Goal: Information Seeking & Learning: Learn about a topic

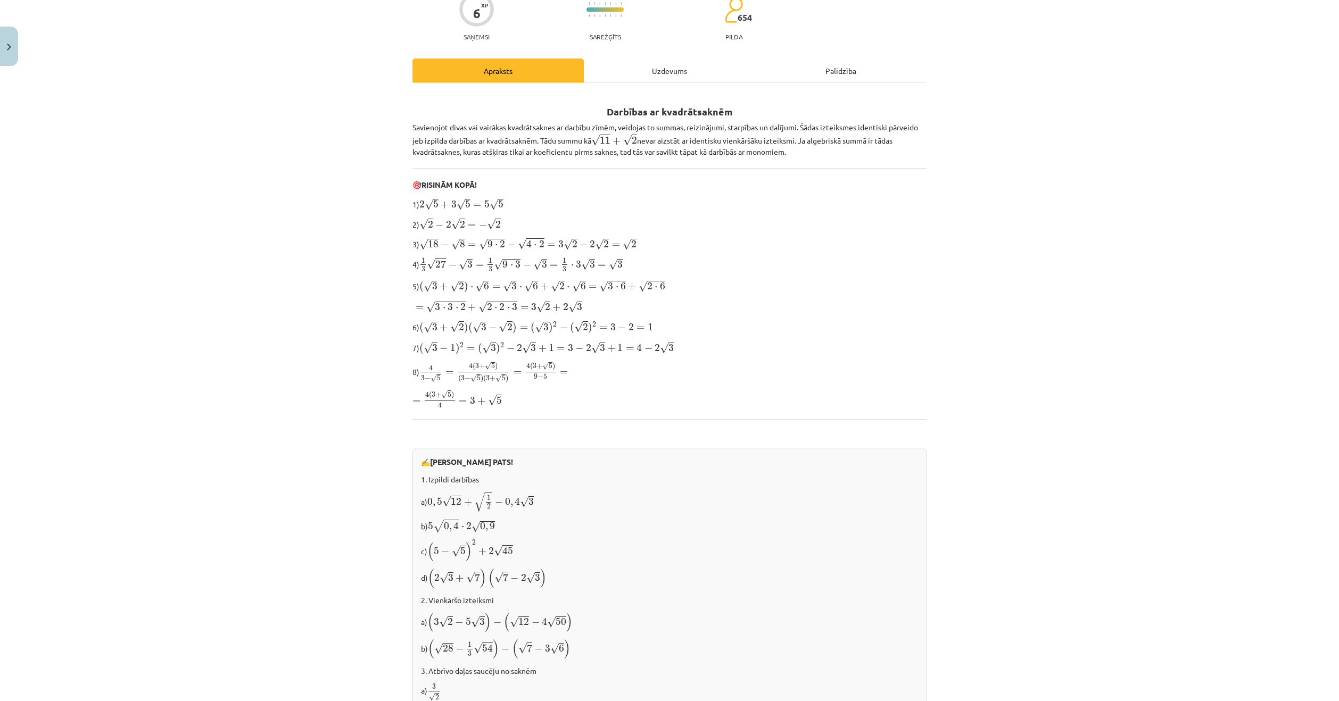
scroll to position [106, 0]
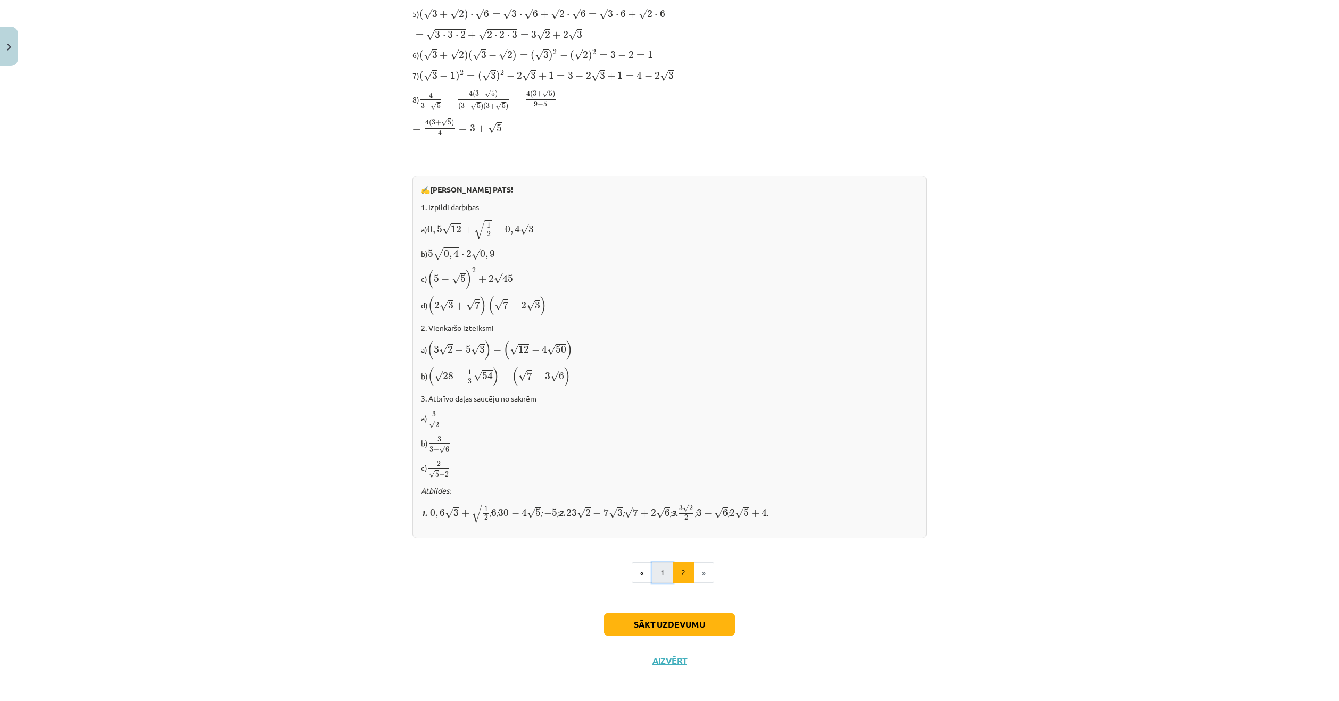
click at [656, 568] on button "1" at bounding box center [662, 572] width 21 height 21
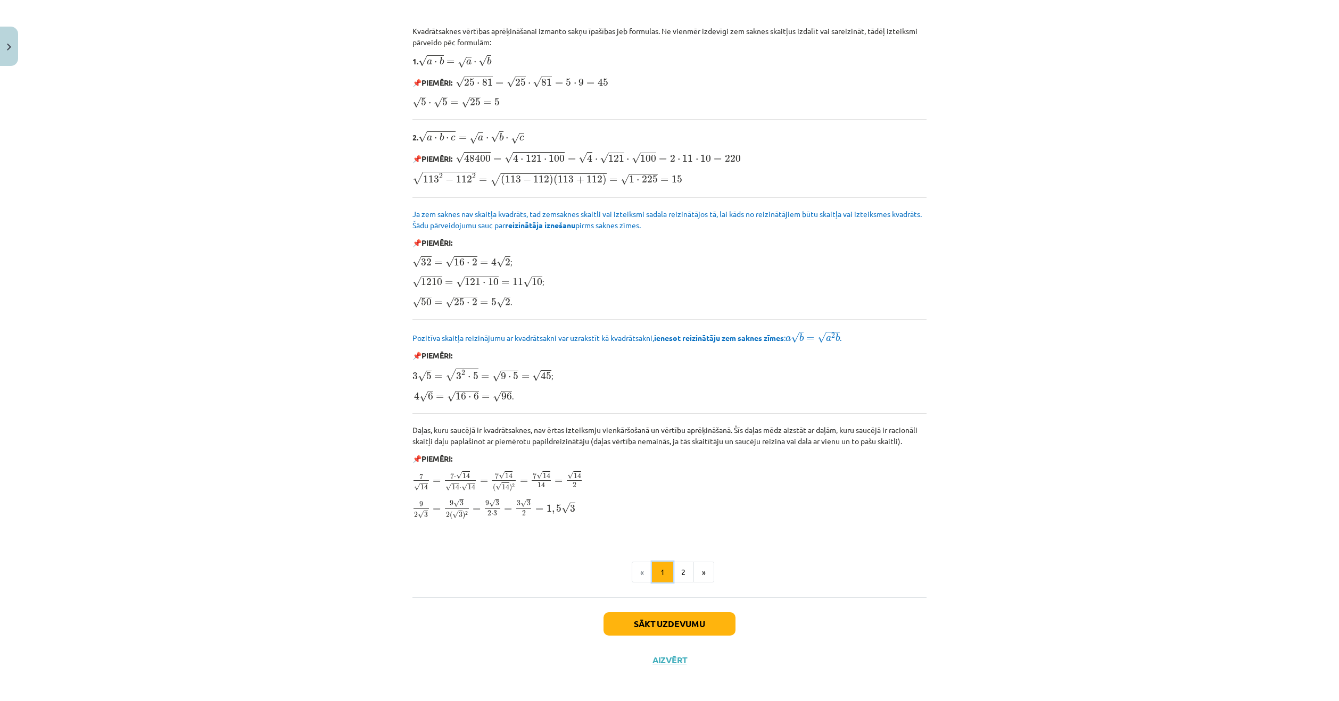
scroll to position [965, 0]
click at [686, 570] on button "2" at bounding box center [682, 571] width 21 height 21
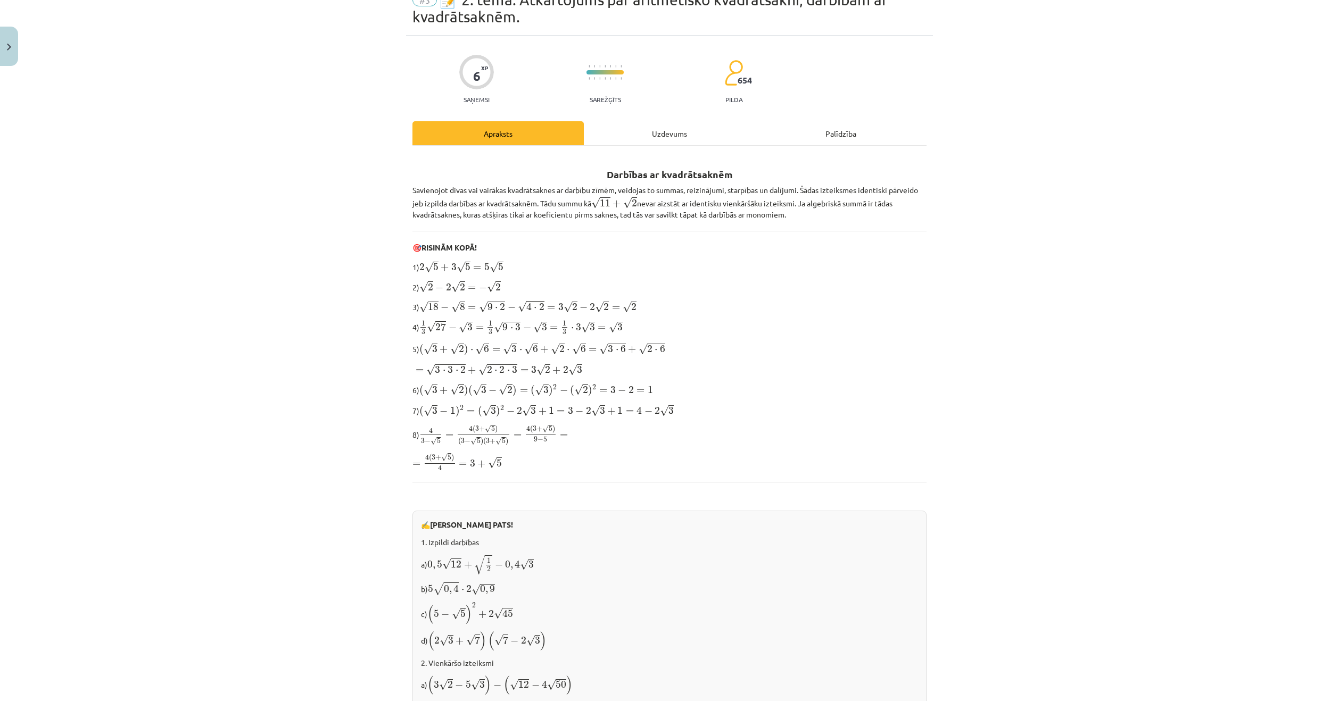
scroll to position [319, 0]
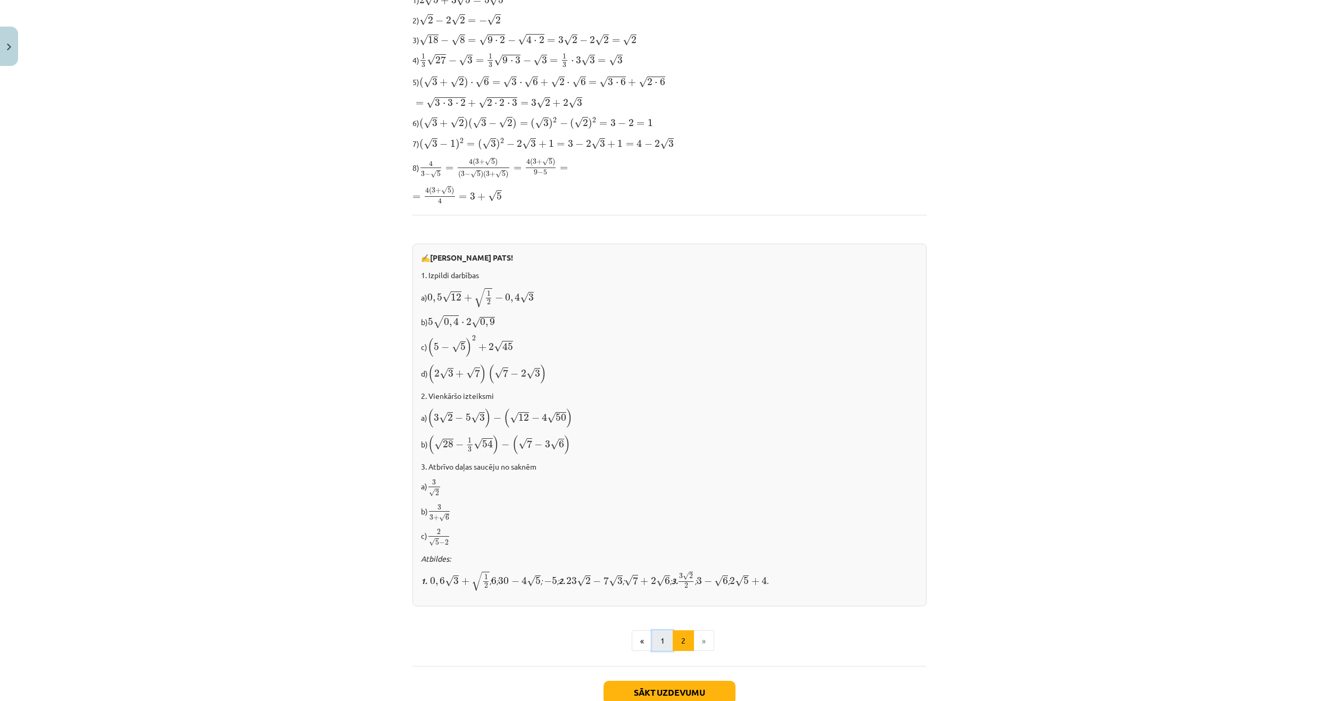
click at [663, 636] on button "1" at bounding box center [662, 640] width 21 height 21
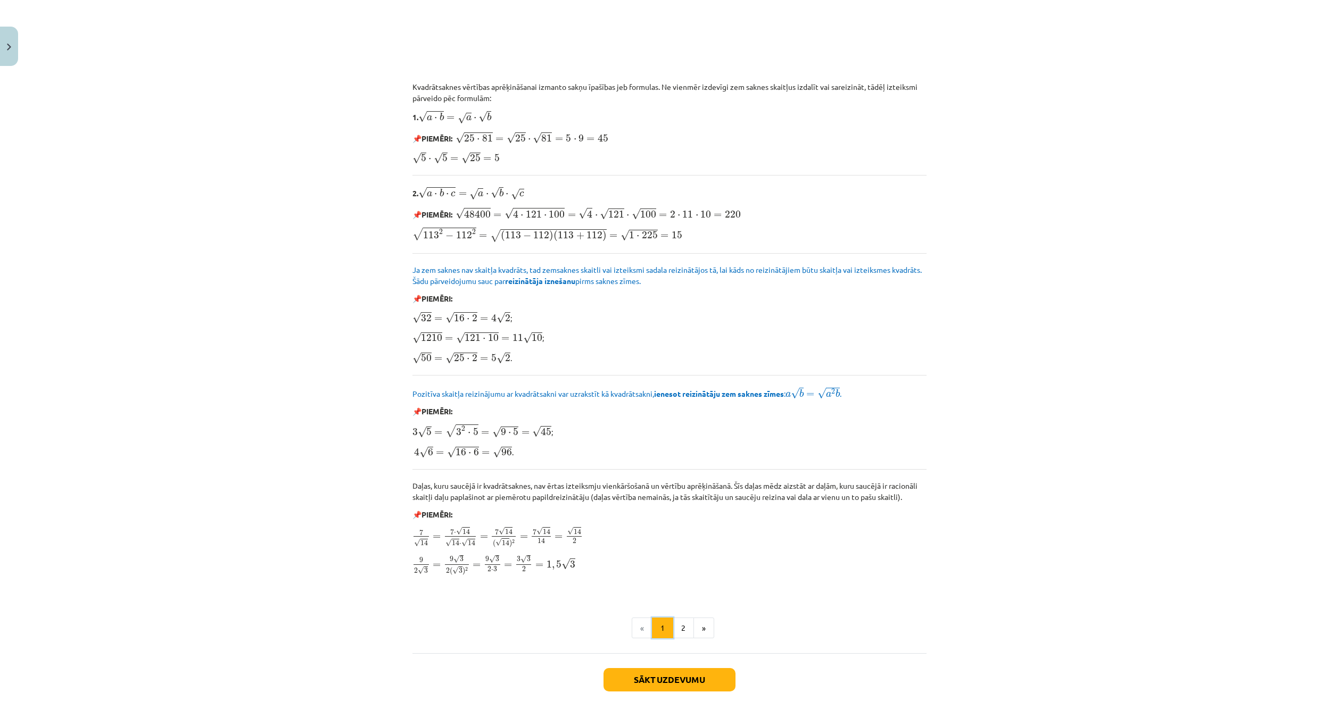
scroll to position [952, 0]
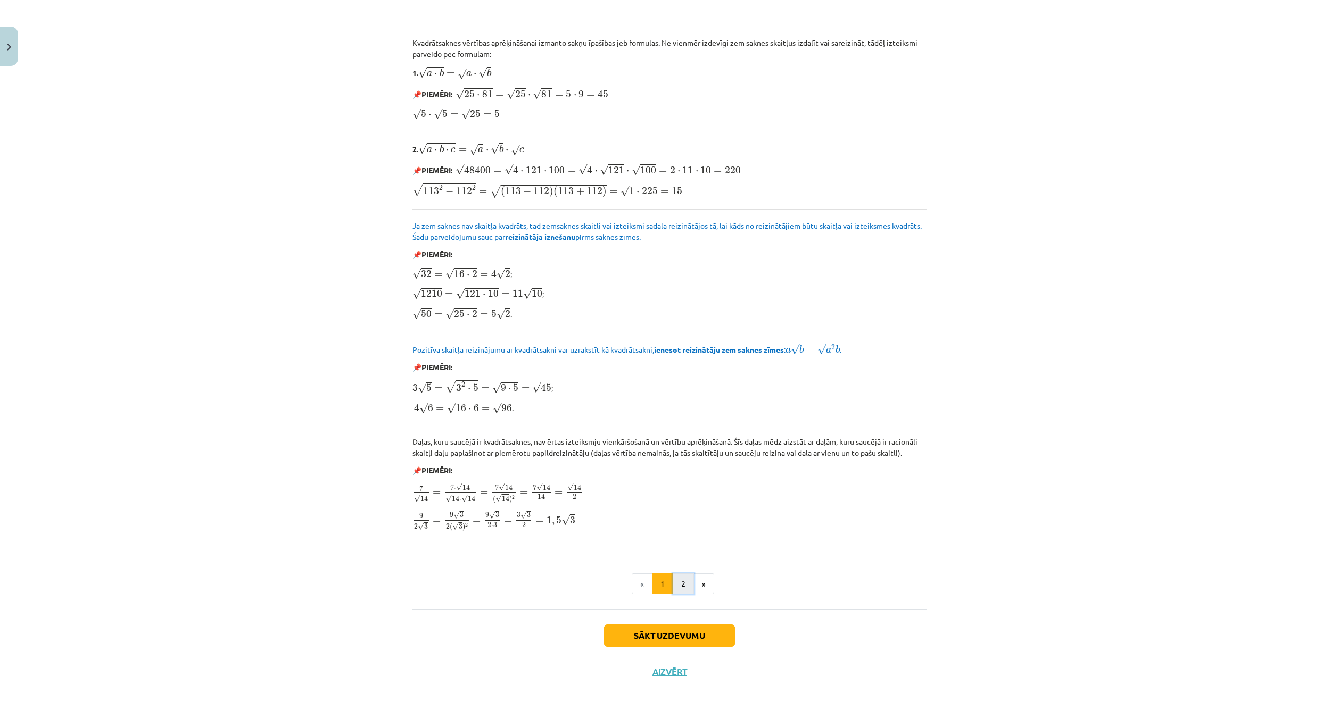
click at [672, 583] on button "2" at bounding box center [682, 583] width 21 height 21
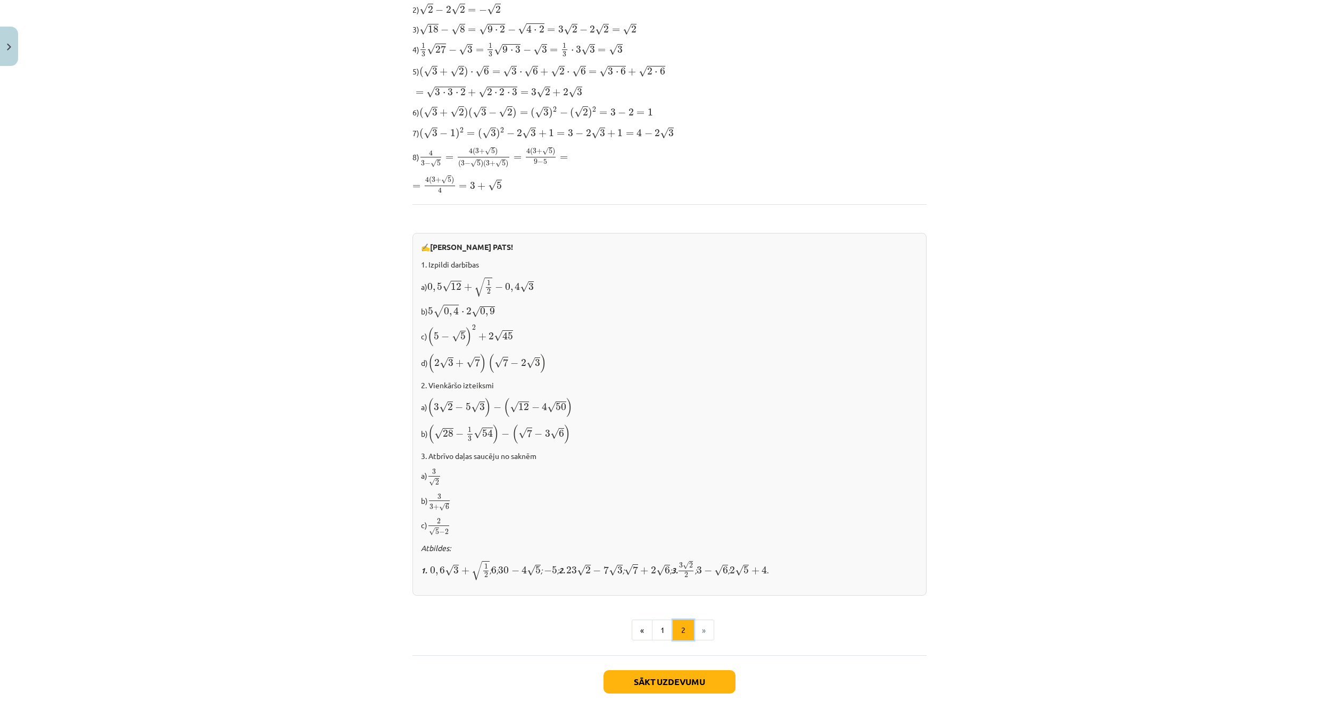
scroll to position [334, 0]
click at [662, 624] on button "1" at bounding box center [662, 626] width 21 height 21
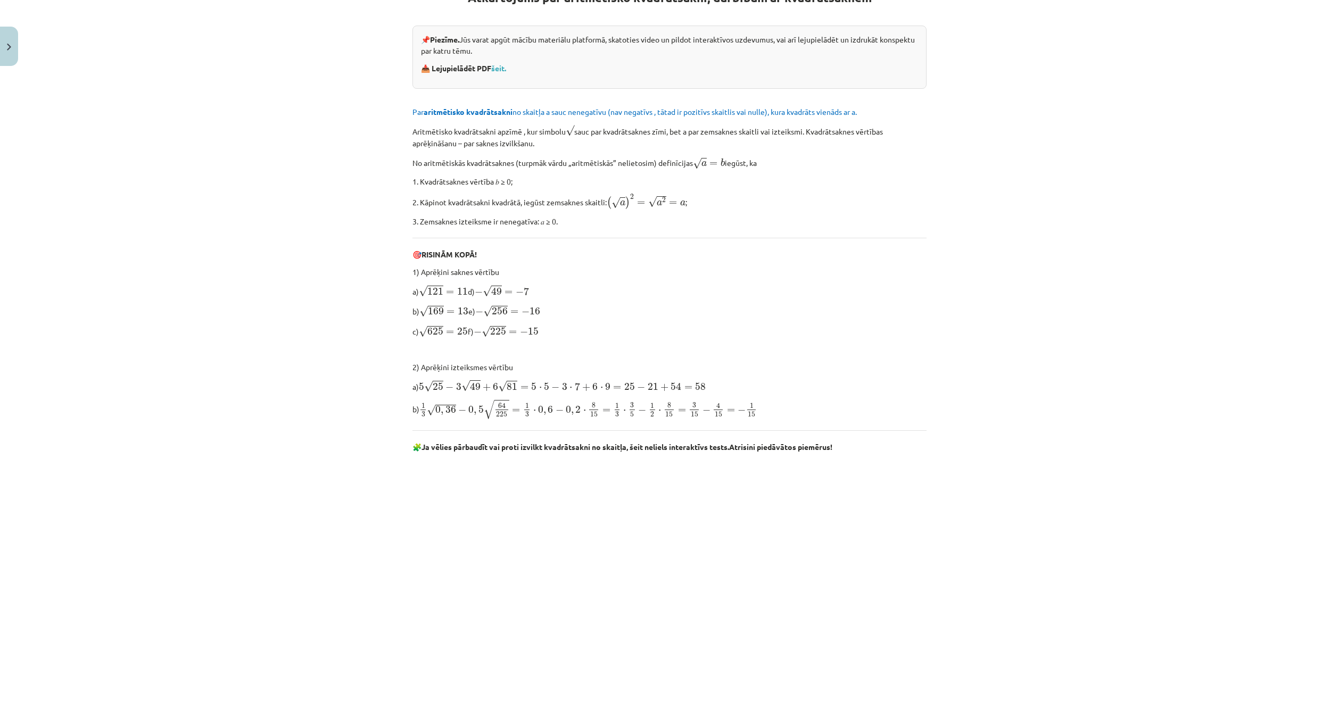
scroll to position [207, 0]
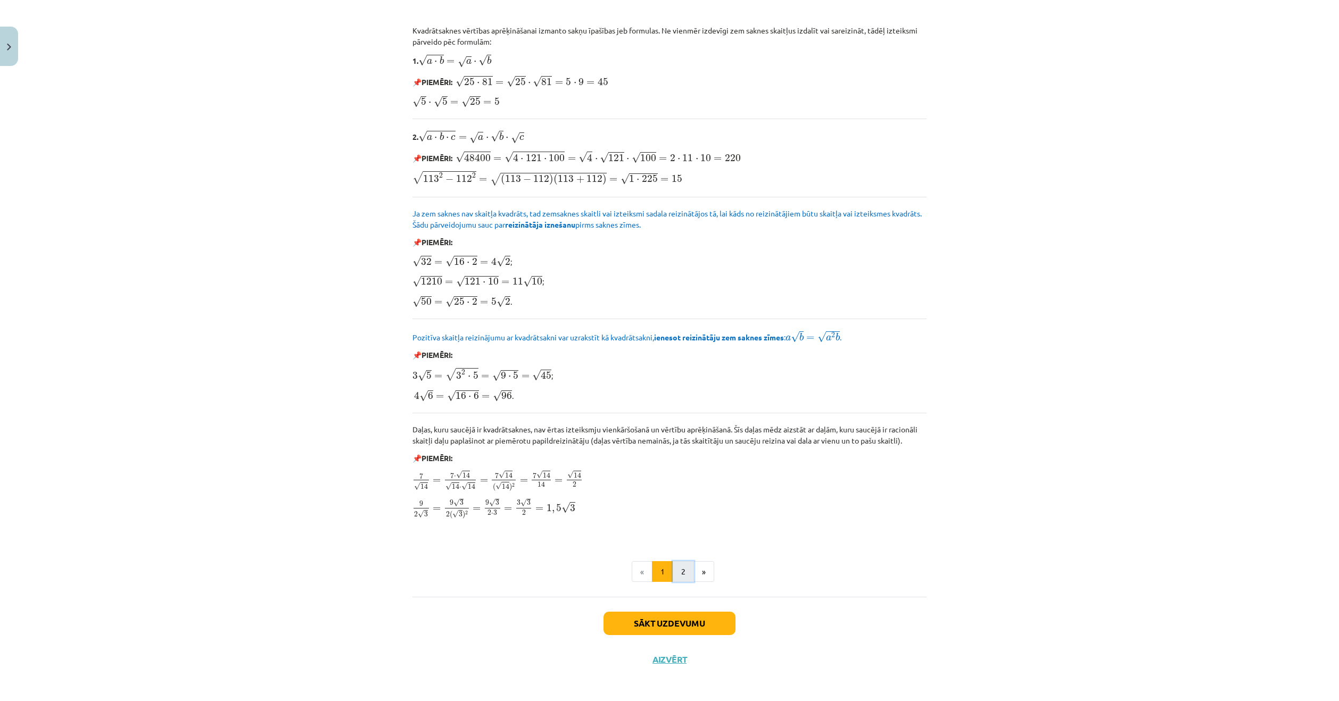
click at [679, 573] on button "2" at bounding box center [682, 571] width 21 height 21
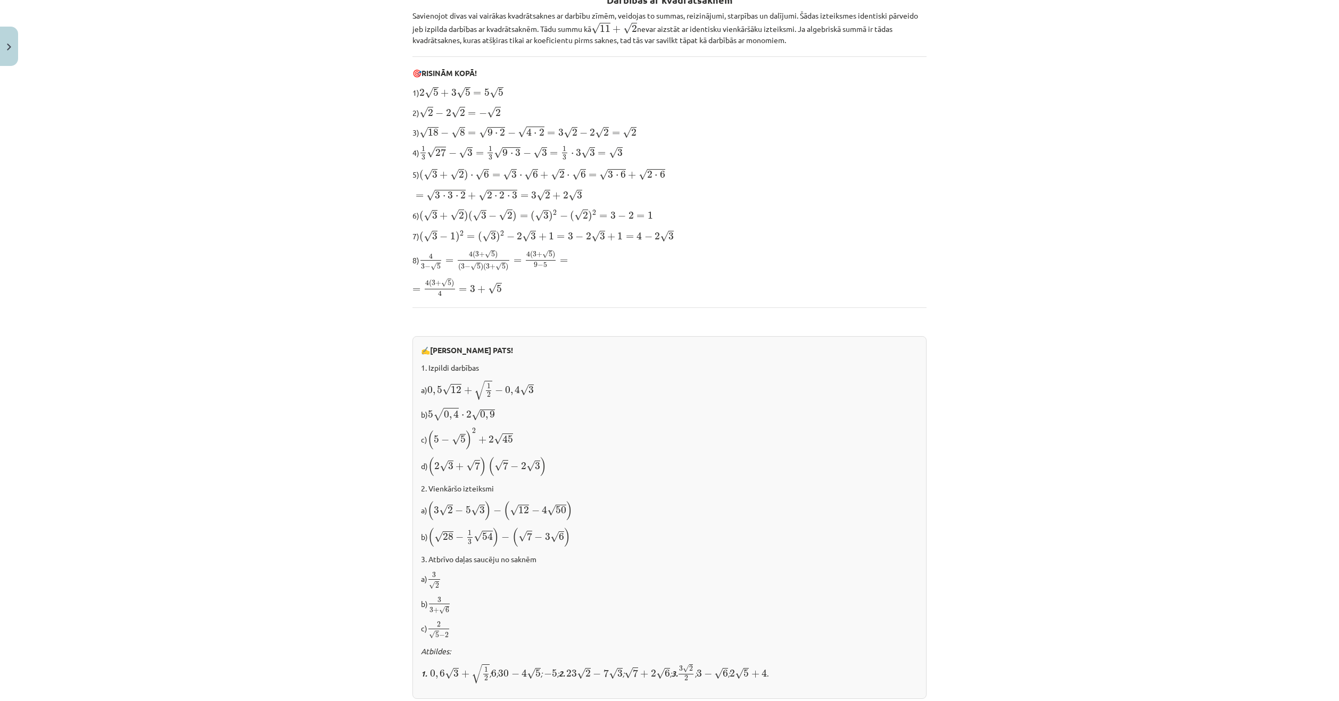
scroll to position [261, 0]
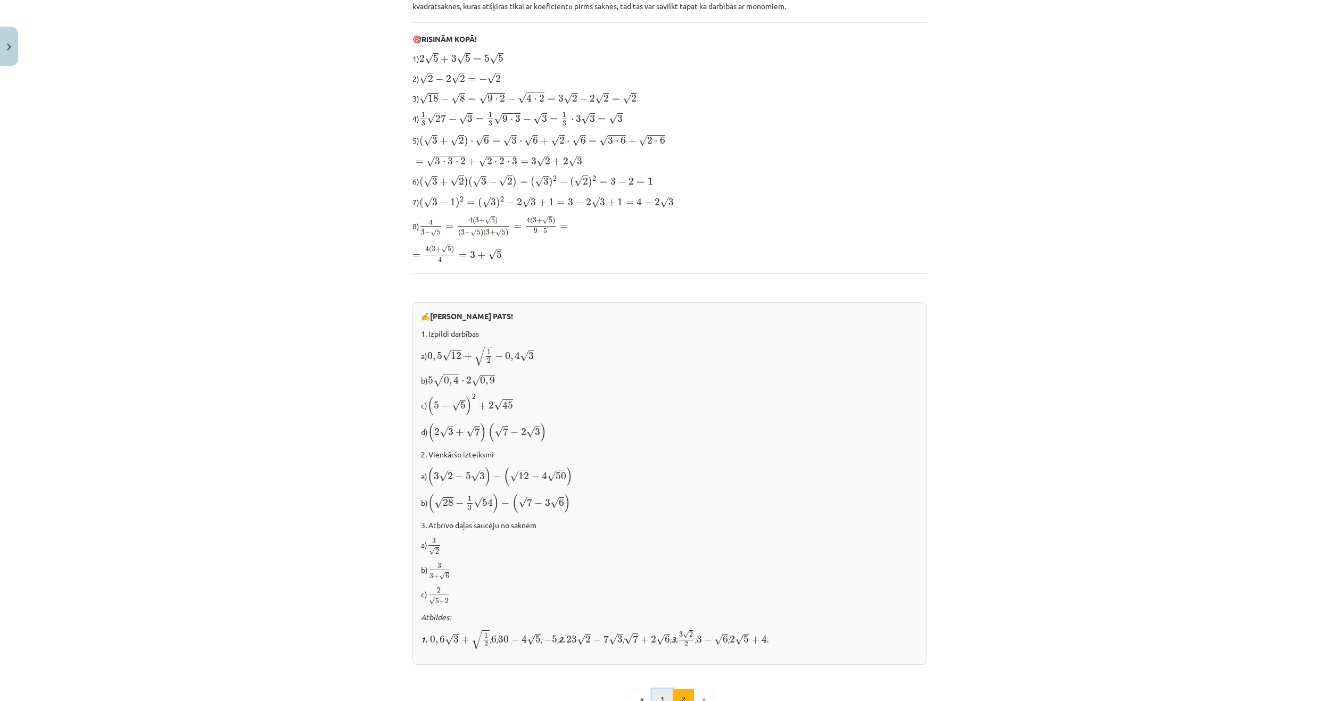
click at [658, 692] on button "1" at bounding box center [662, 699] width 21 height 21
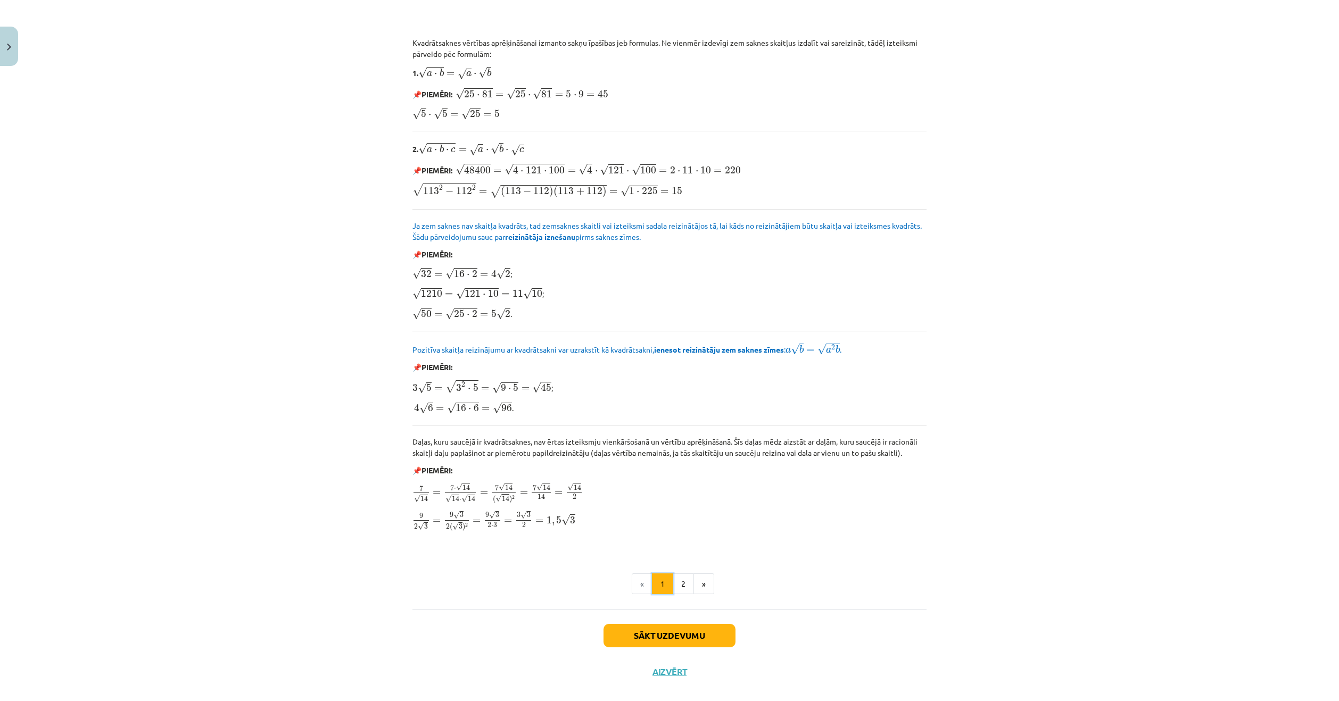
scroll to position [965, 0]
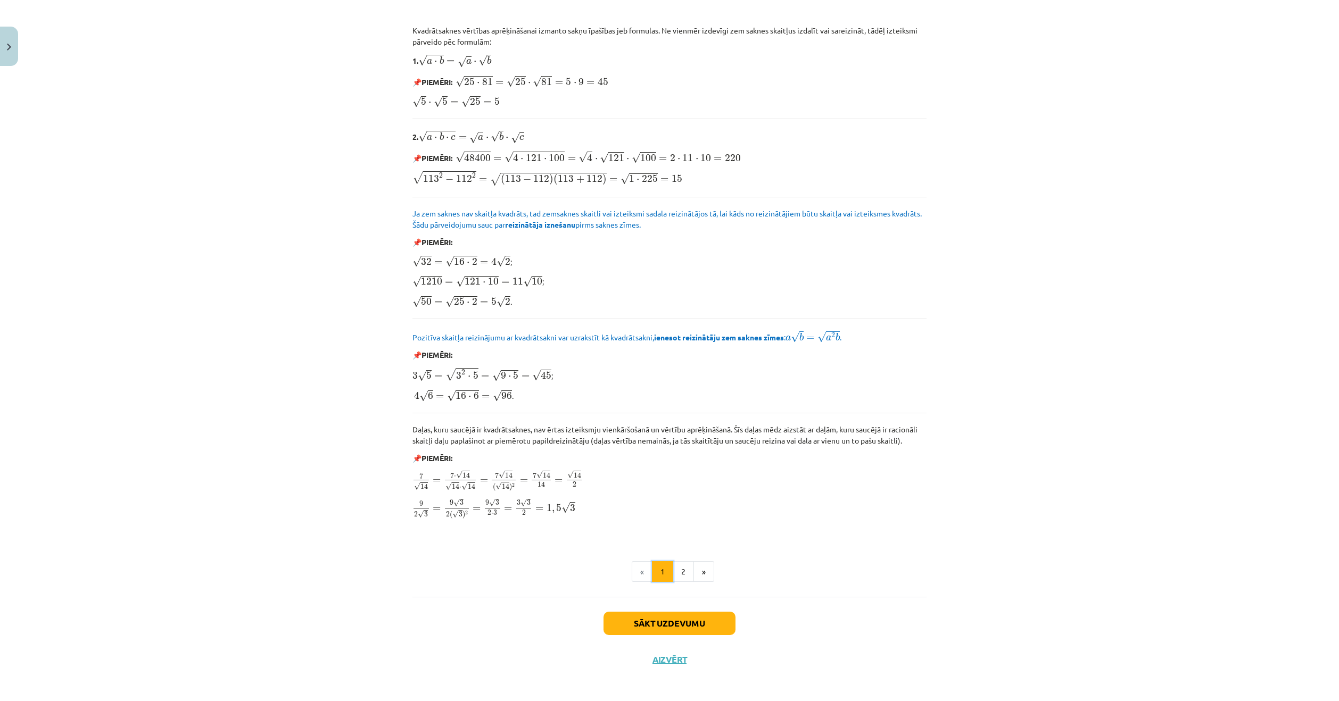
click at [668, 572] on button "1" at bounding box center [662, 571] width 21 height 21
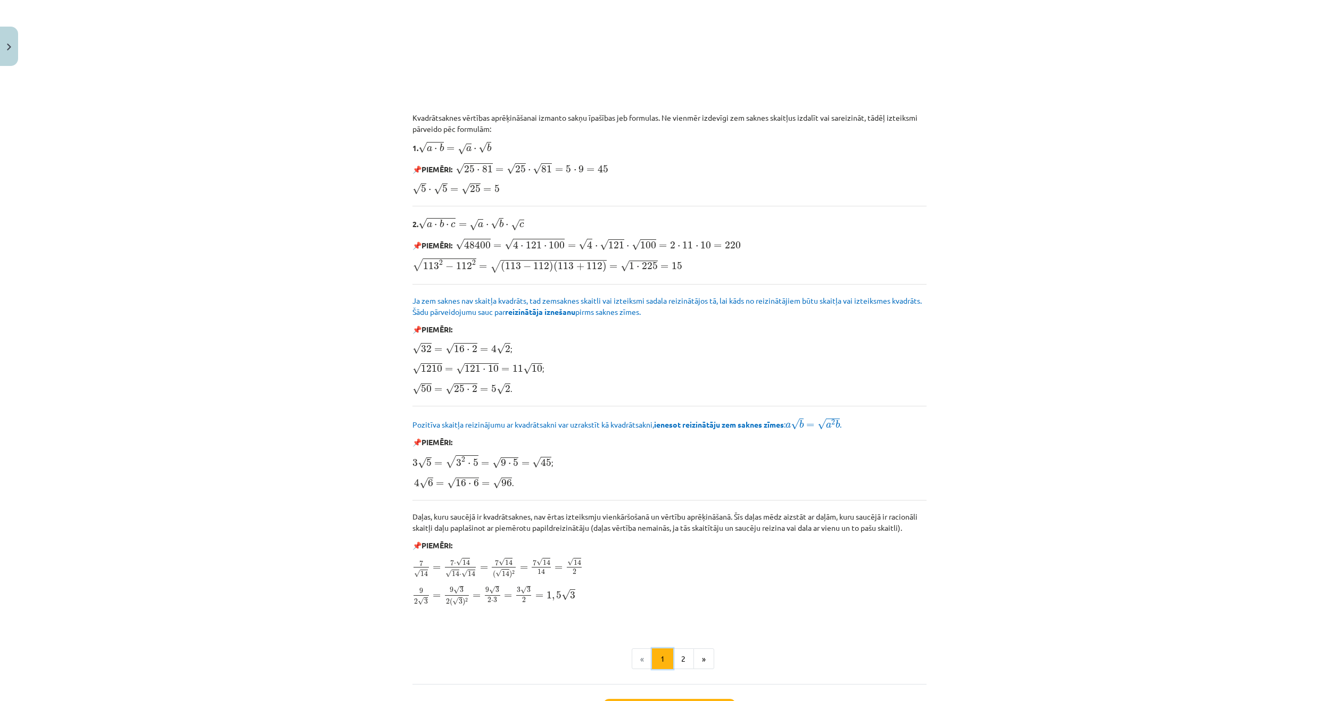
scroll to position [900, 0]
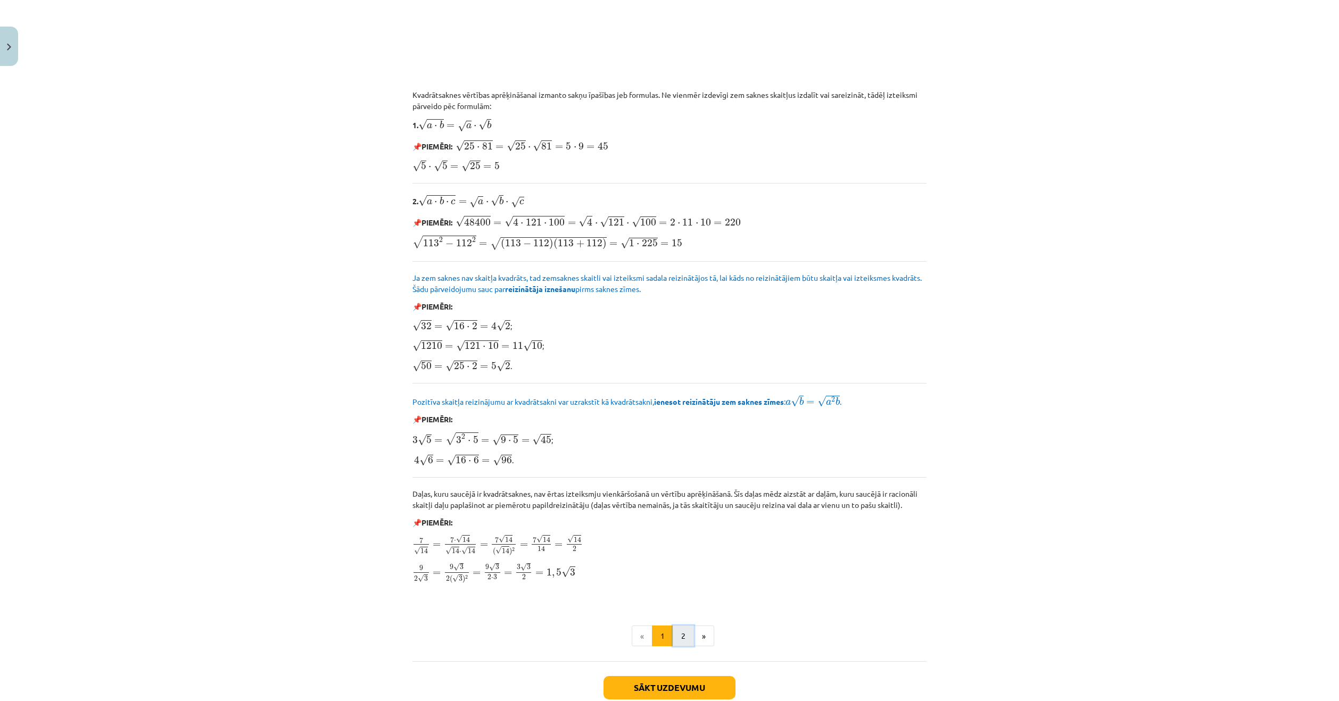
click at [674, 633] on button "2" at bounding box center [682, 636] width 21 height 21
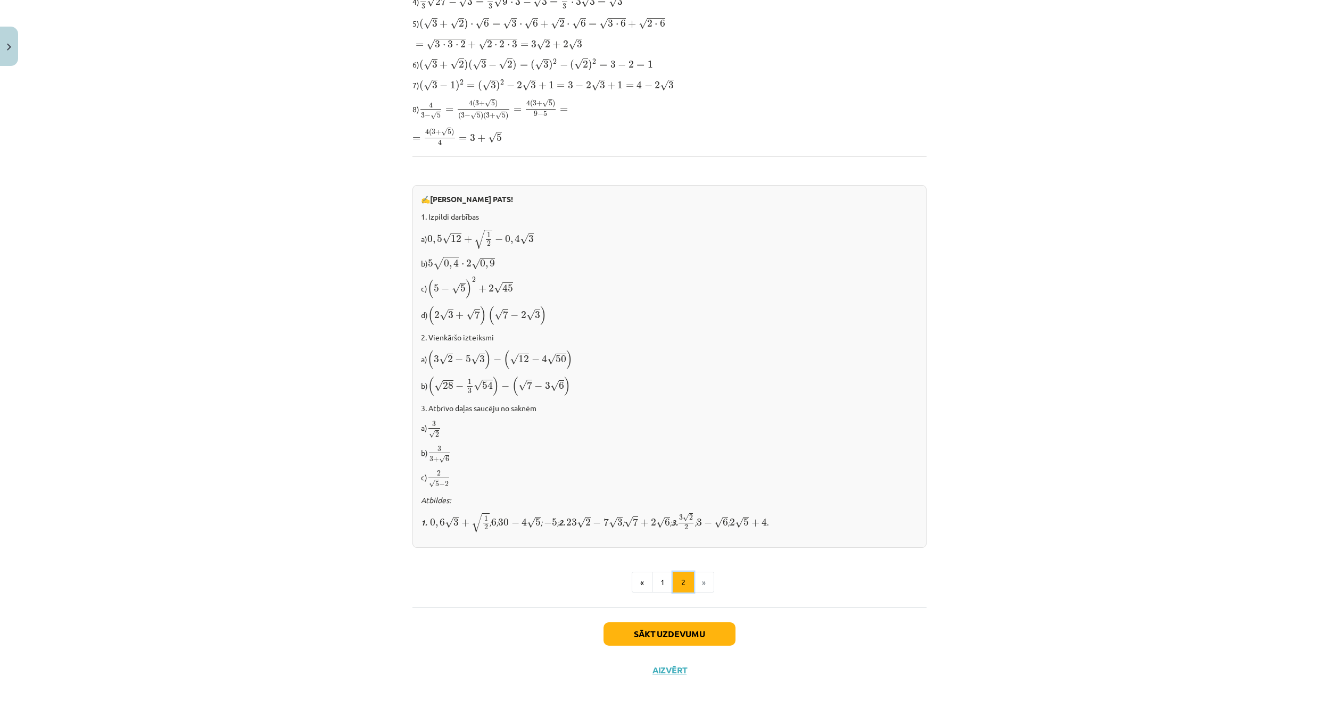
scroll to position [387, 0]
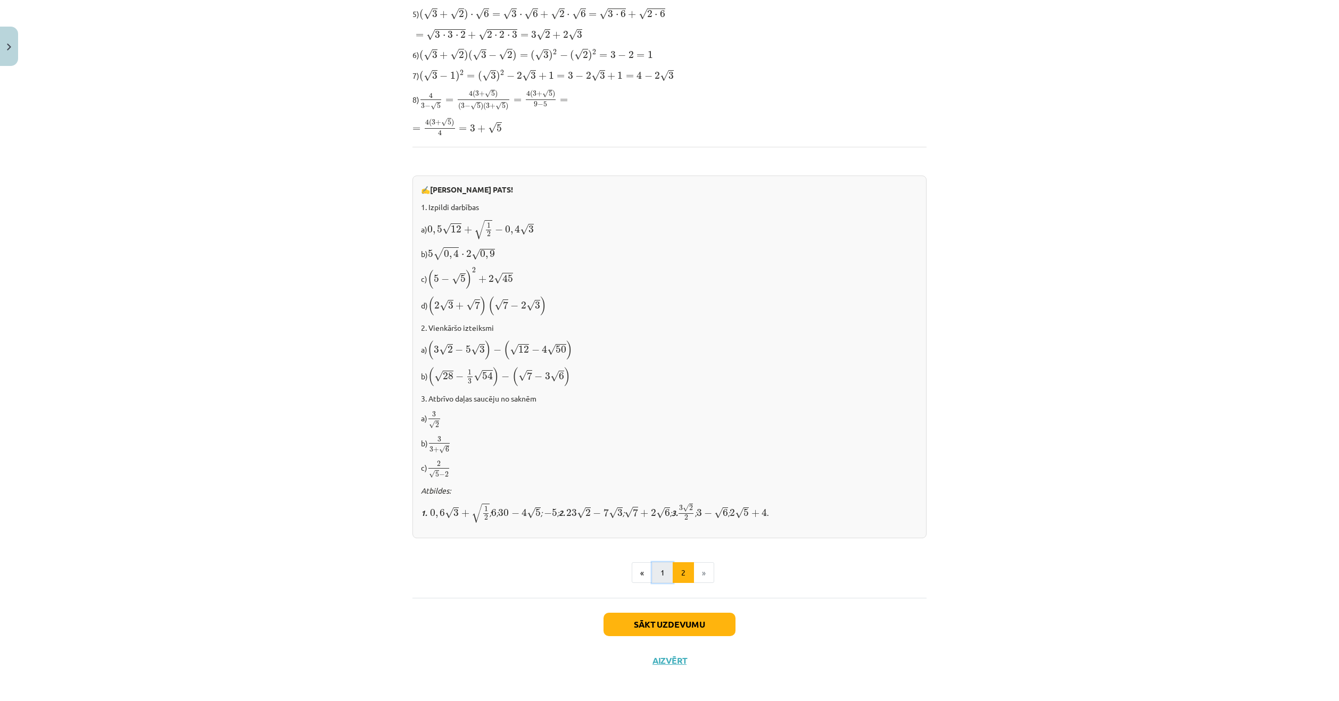
click at [653, 568] on button "1" at bounding box center [662, 572] width 21 height 21
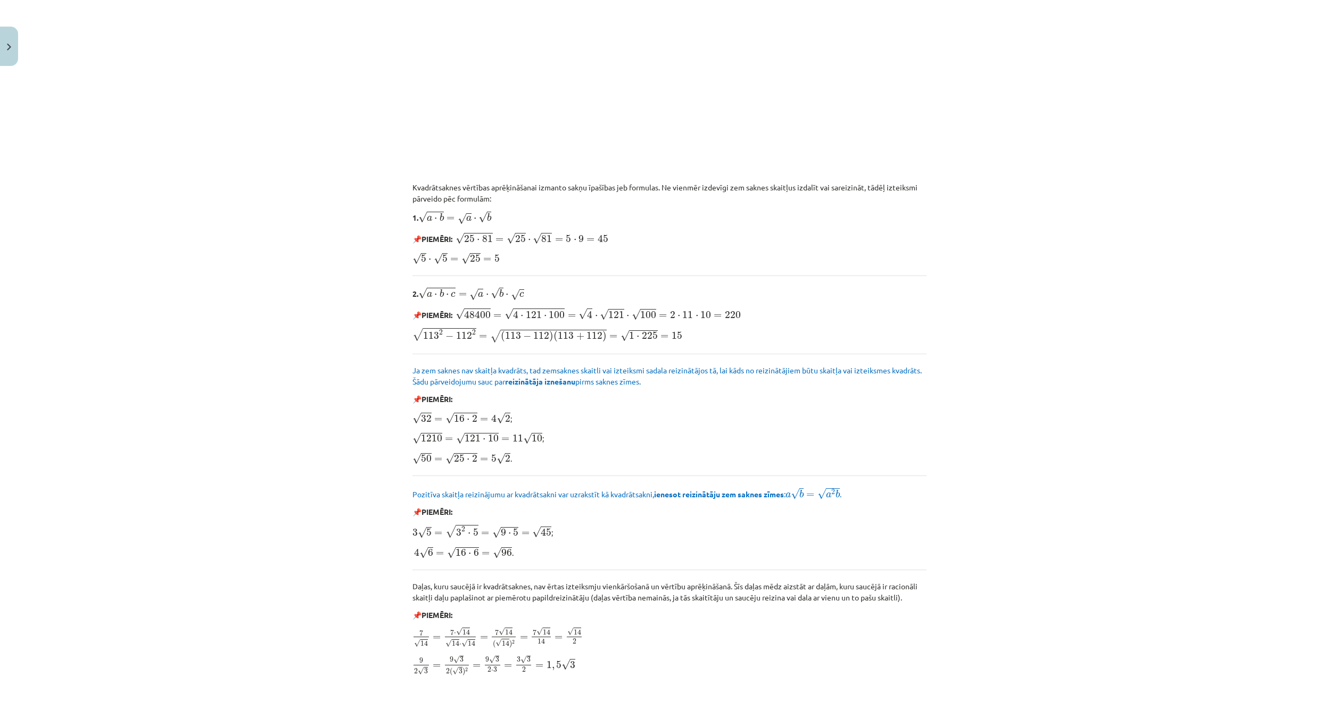
scroll to position [851, 0]
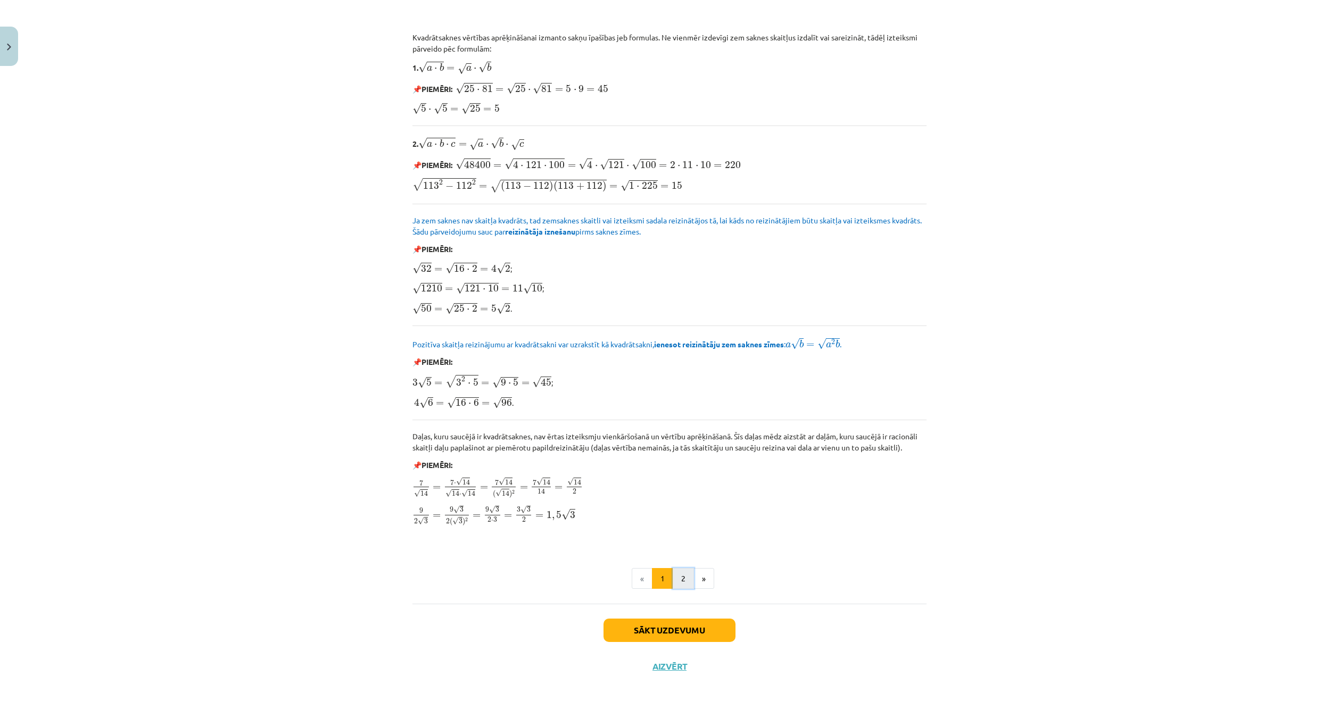
click at [676, 579] on button "2" at bounding box center [682, 578] width 21 height 21
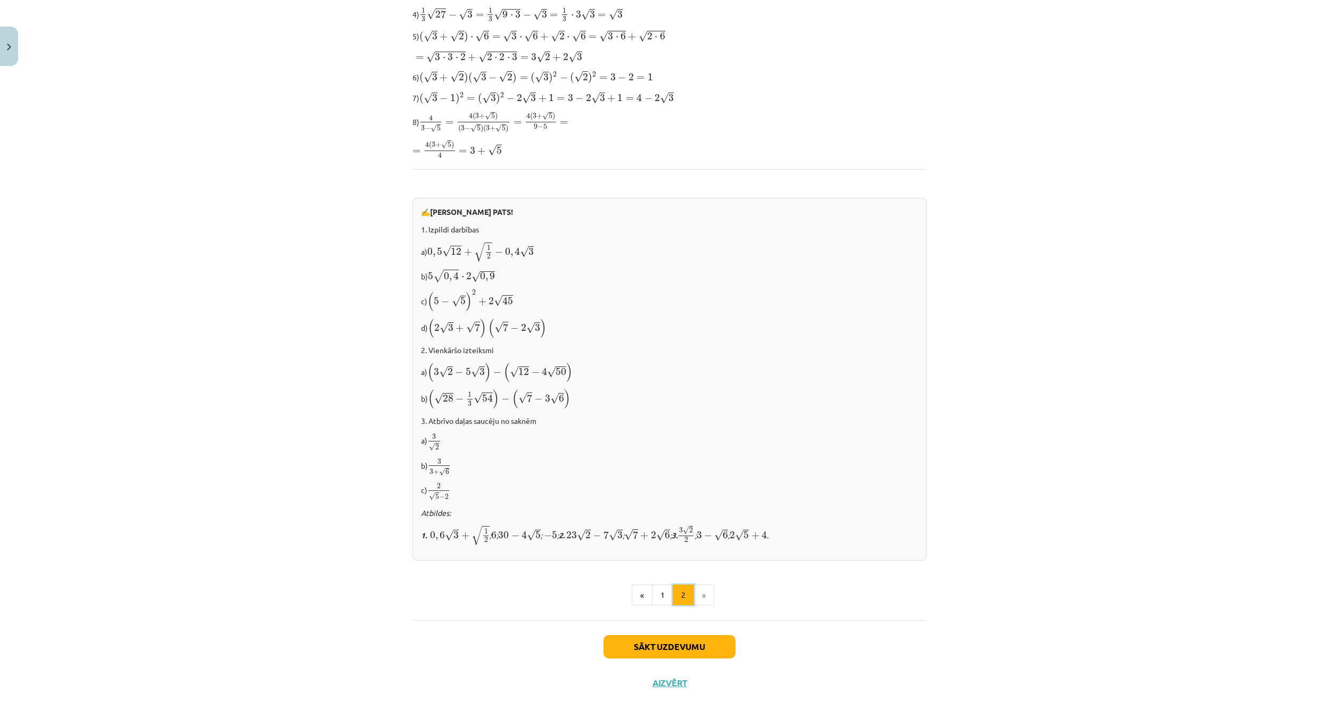
scroll to position [387, 0]
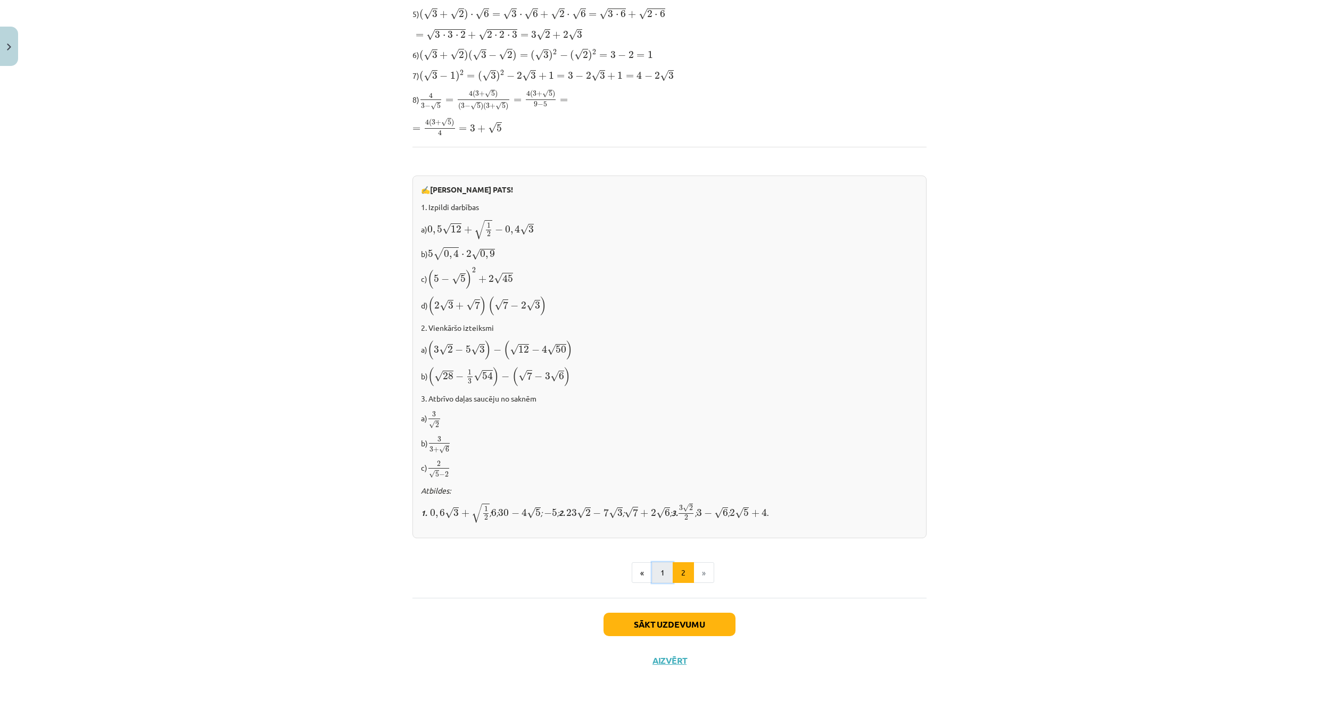
click at [660, 562] on button "1" at bounding box center [662, 572] width 21 height 21
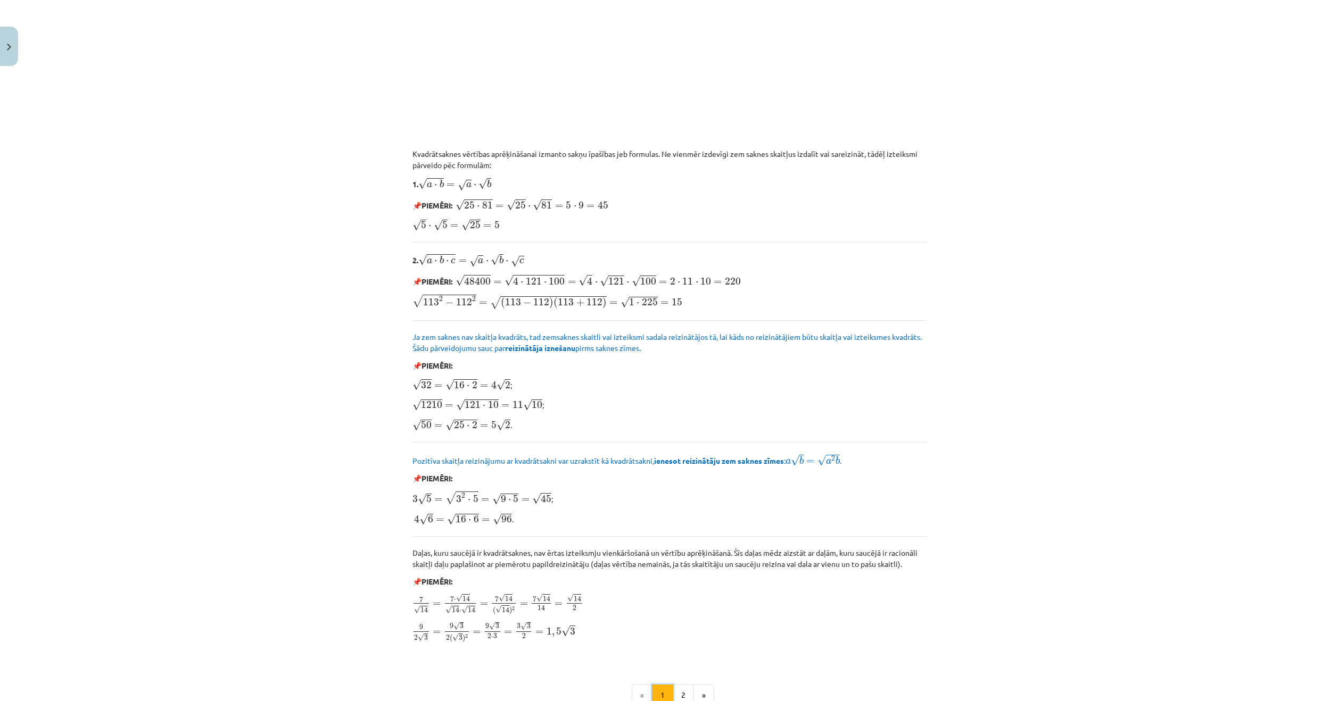
scroll to position [965, 0]
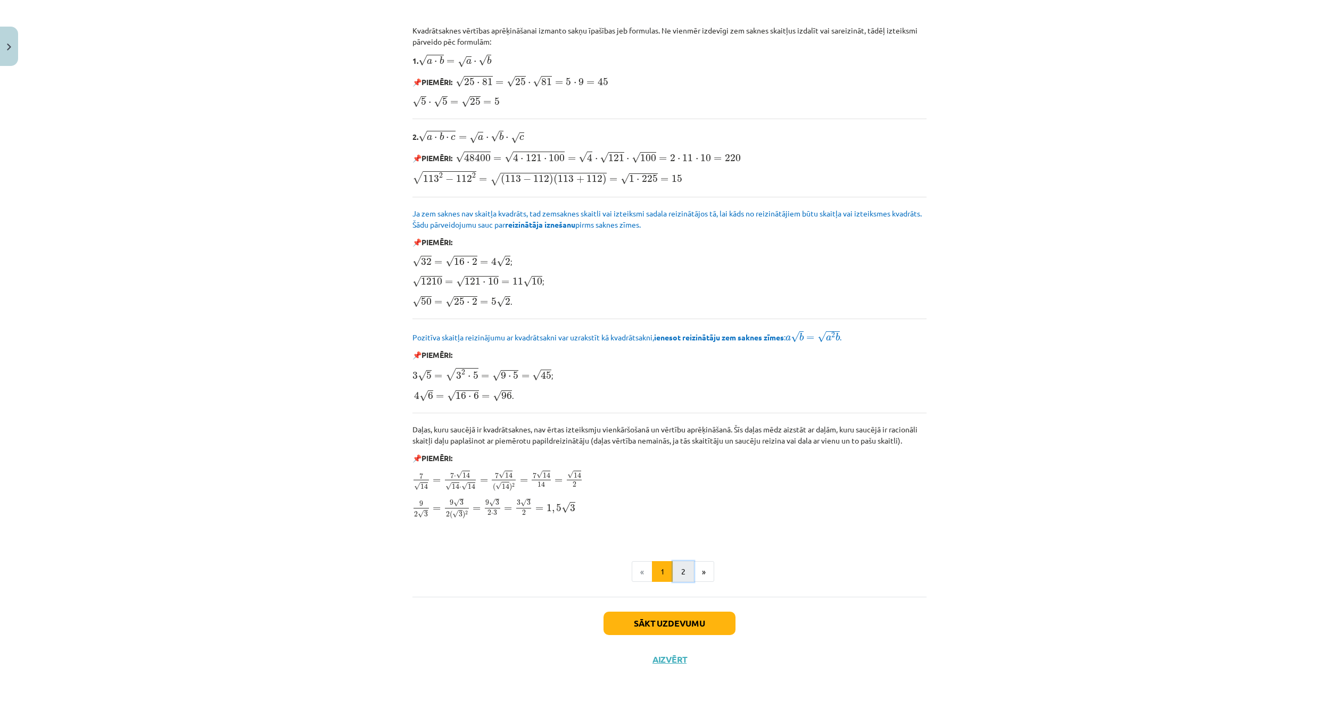
click at [676, 572] on button "2" at bounding box center [682, 571] width 21 height 21
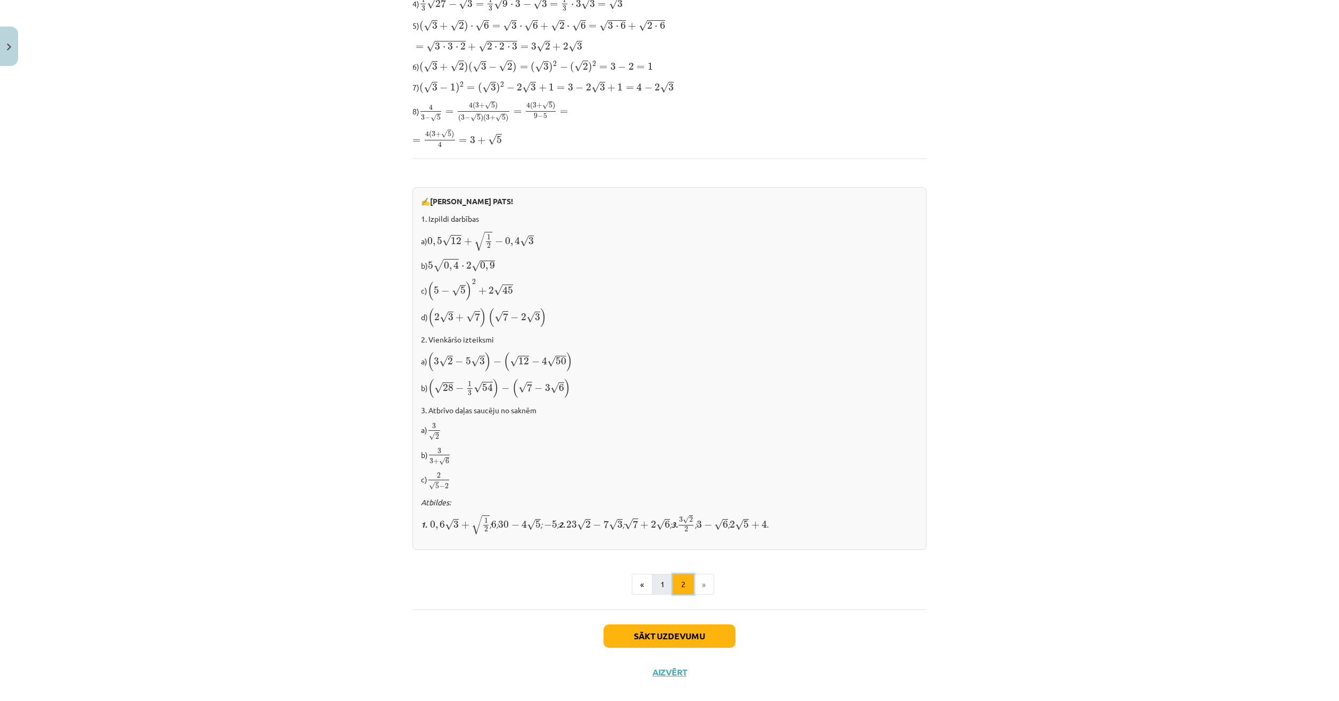
scroll to position [387, 0]
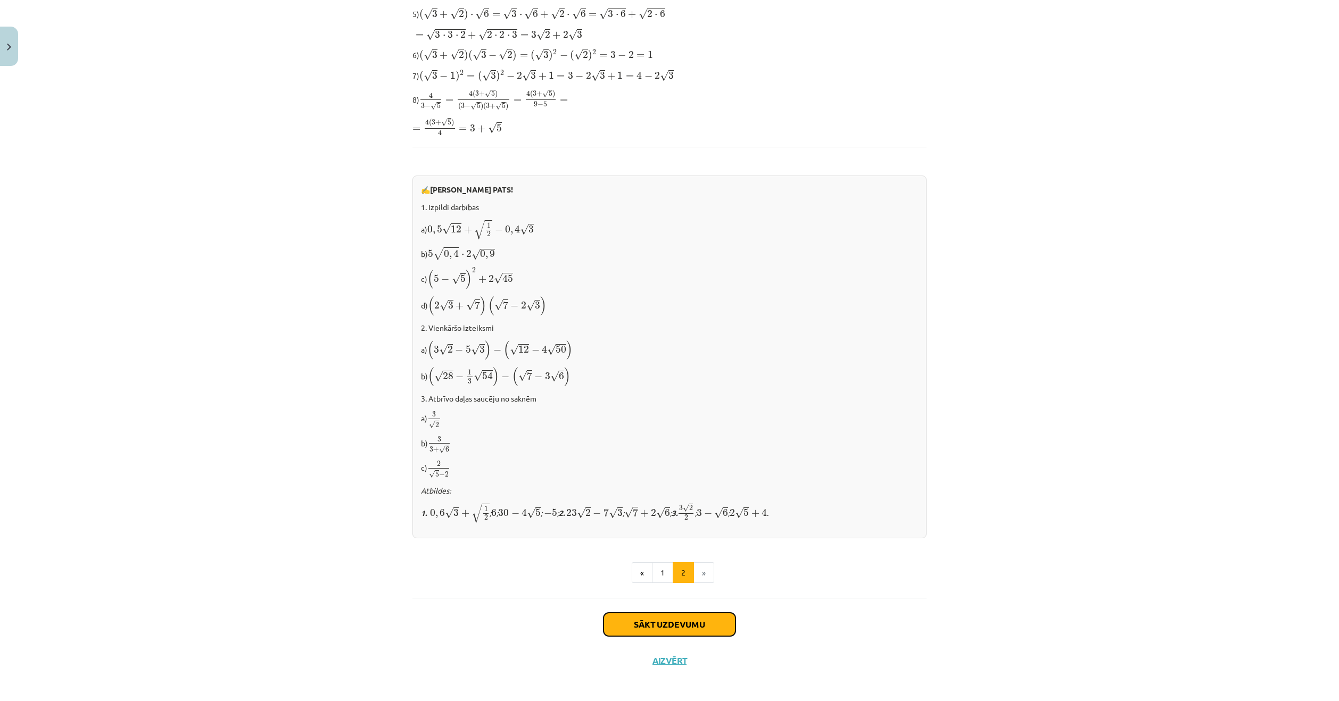
click at [678, 618] on button "Sākt uzdevumu" at bounding box center [669, 624] width 132 height 23
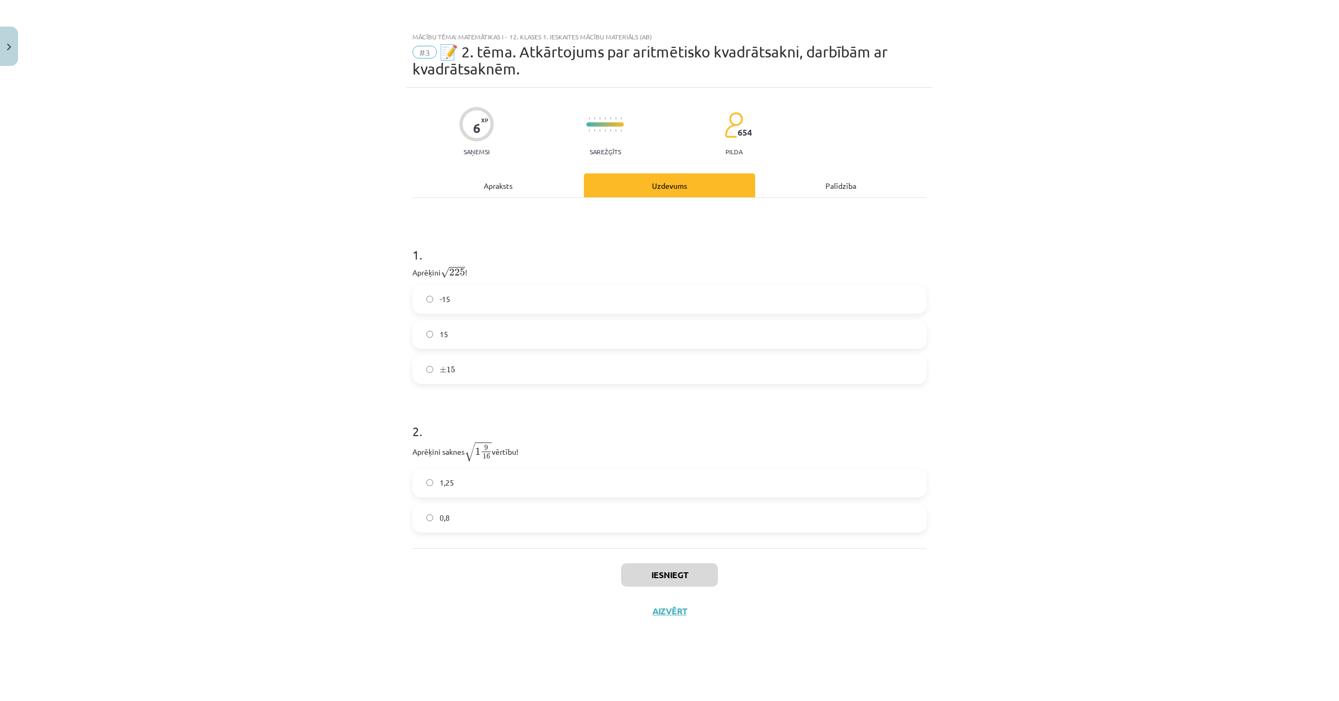
click at [522, 365] on label "± 15 ± 15" at bounding box center [669, 369] width 512 height 27
click at [588, 489] on label "1,25" at bounding box center [669, 483] width 512 height 27
click at [699, 572] on button "Iesniegt" at bounding box center [669, 574] width 97 height 23
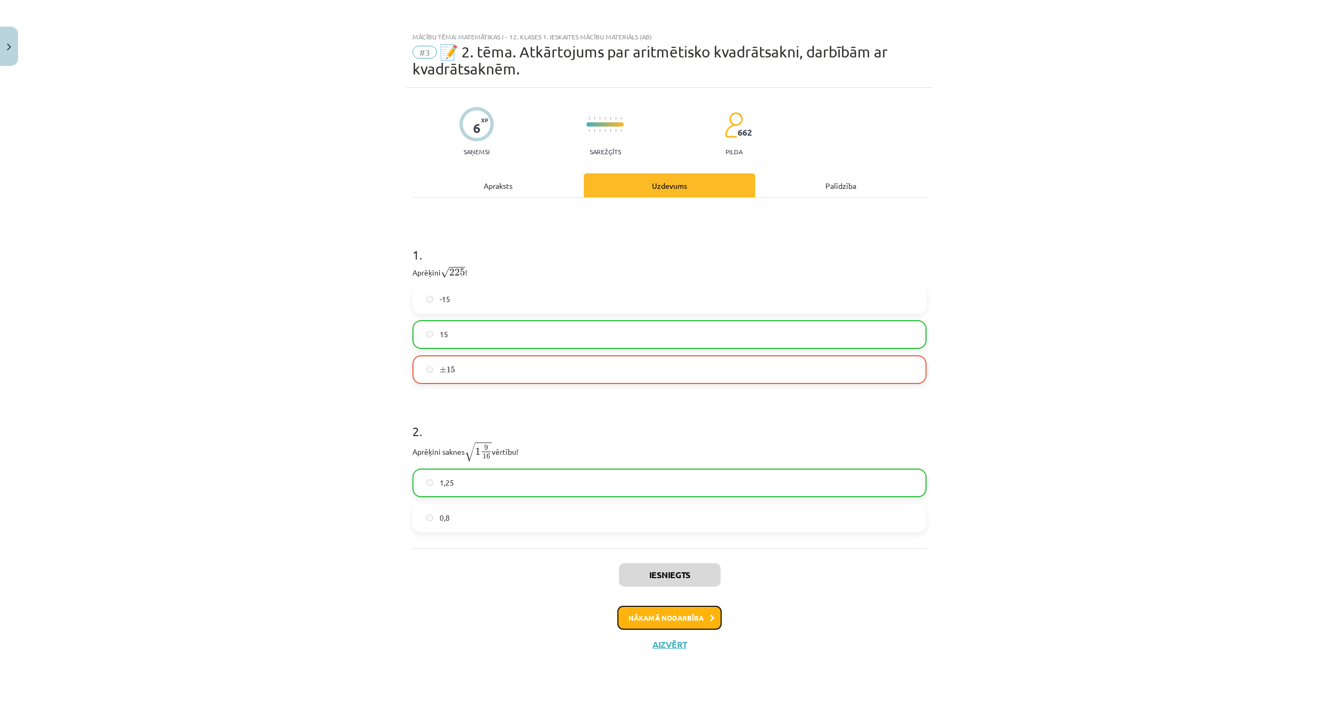
click at [681, 612] on button "Nākamā nodarbība" at bounding box center [669, 618] width 104 height 24
